Goal: Transaction & Acquisition: Purchase product/service

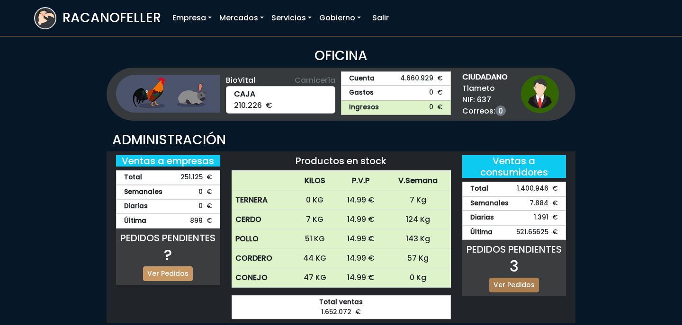
click at [516, 287] on link "Ver Pedidos" at bounding box center [514, 285] width 50 height 15
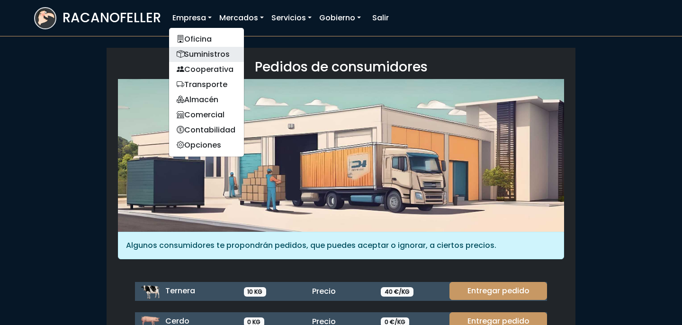
click at [199, 52] on link "Suministros" at bounding box center [206, 54] width 75 height 15
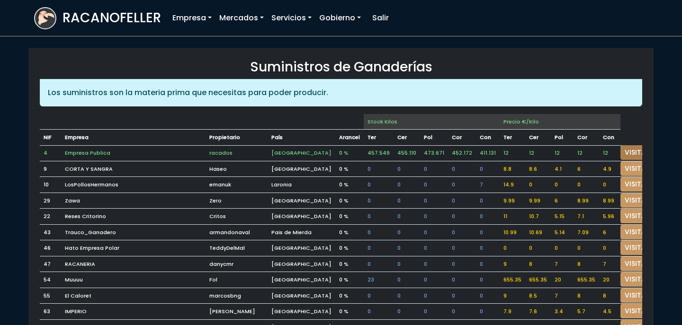
click at [625, 150] on link "VISITAR" at bounding box center [637, 152] width 34 height 15
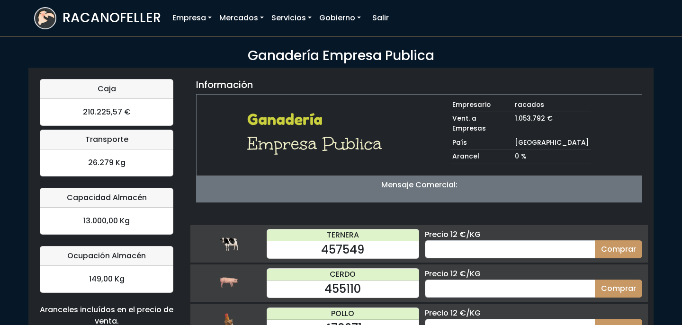
click at [477, 248] on div "TERNERA 457549 Precio 12 €/KG Comprar" at bounding box center [418, 243] width 457 height 37
click at [477, 242] on input "number" at bounding box center [510, 249] width 170 height 18
type input "70"
click at [595, 240] on button "Comprar" at bounding box center [618, 249] width 47 height 18
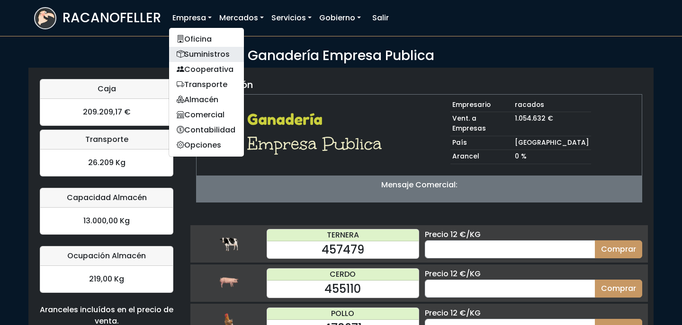
drag, startPoint x: 188, startPoint y: 50, endPoint x: 188, endPoint y: 34, distance: 15.6
click at [188, 34] on link "Oficina" at bounding box center [206, 39] width 75 height 15
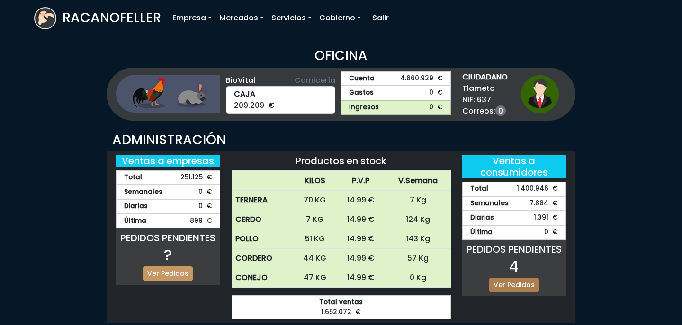
click at [517, 284] on link "Ver Pedidos" at bounding box center [514, 285] width 50 height 15
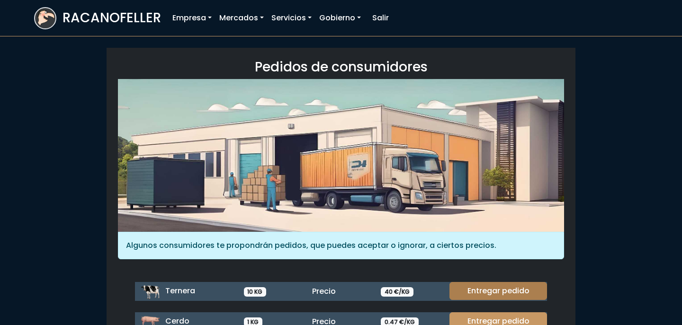
click at [504, 293] on link "Entregar pedido" at bounding box center [498, 291] width 98 height 18
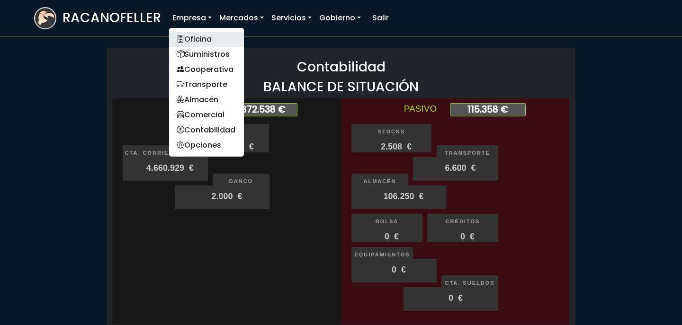
click at [203, 42] on link "Oficina" at bounding box center [206, 39] width 75 height 15
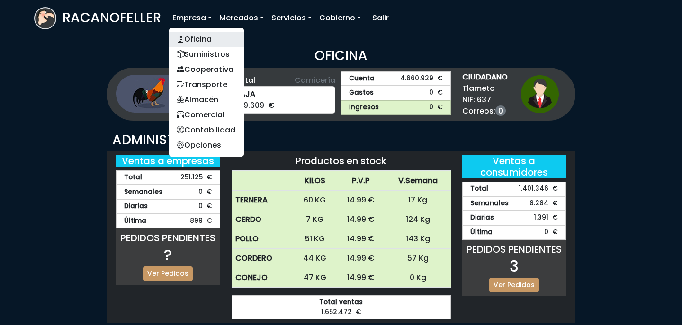
click at [196, 34] on link "Oficina" at bounding box center [206, 39] width 75 height 15
